Goal: Task Accomplishment & Management: Manage account settings

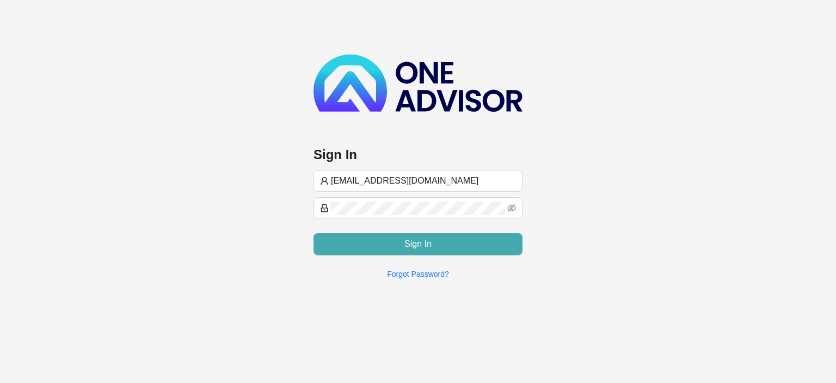
type input "[EMAIL_ADDRESS][DOMAIN_NAME]"
click at [395, 245] on button "Sign In" at bounding box center [418, 244] width 209 height 22
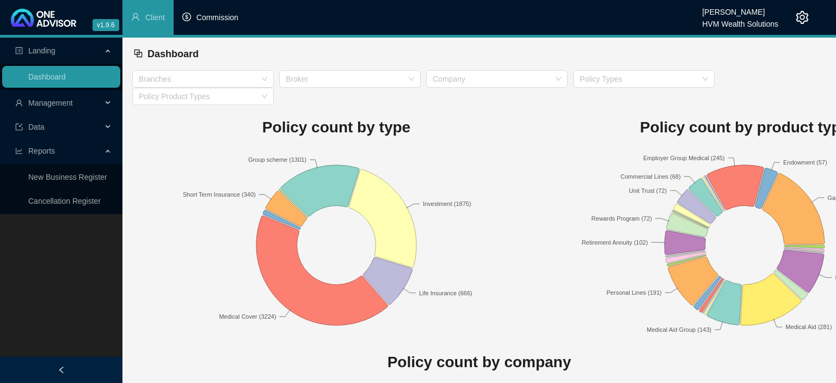
click at [227, 23] on li "Commission" at bounding box center [210, 17] width 73 height 35
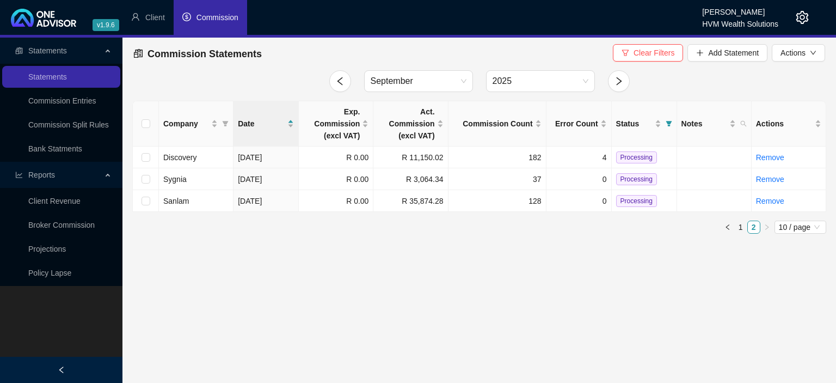
click at [800, 20] on icon "setting" at bounding box center [802, 17] width 13 height 13
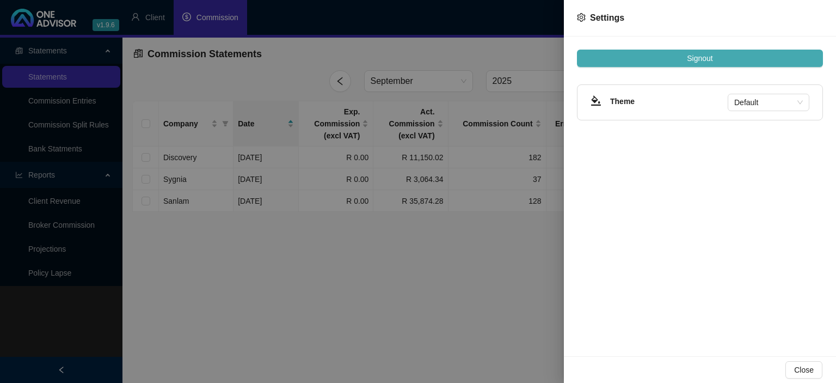
click at [726, 56] on button "Signout" at bounding box center [700, 58] width 246 height 17
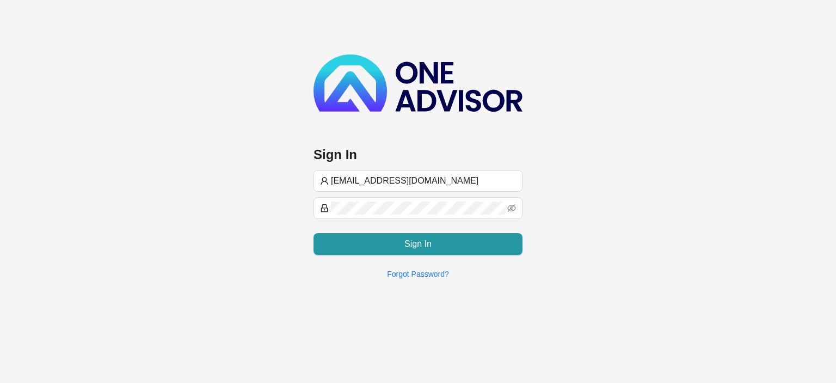
type input "[EMAIL_ADDRESS][DOMAIN_NAME]"
